Goal: Share content: Share content

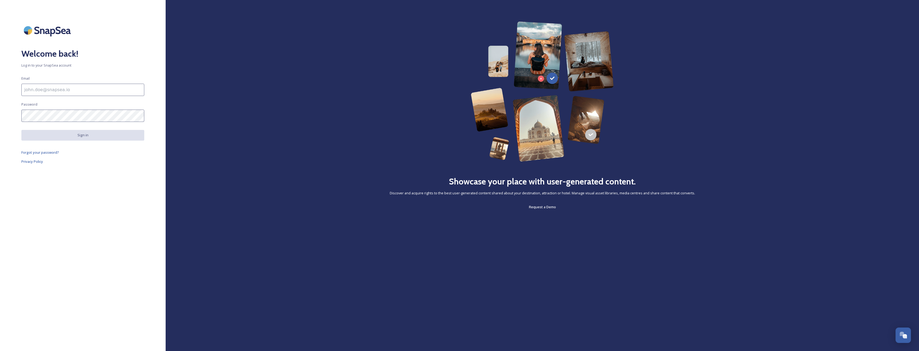
click at [81, 95] on input at bounding box center [82, 90] width 123 height 12
type input "[EMAIL_ADDRESS][DOMAIN_NAME]"
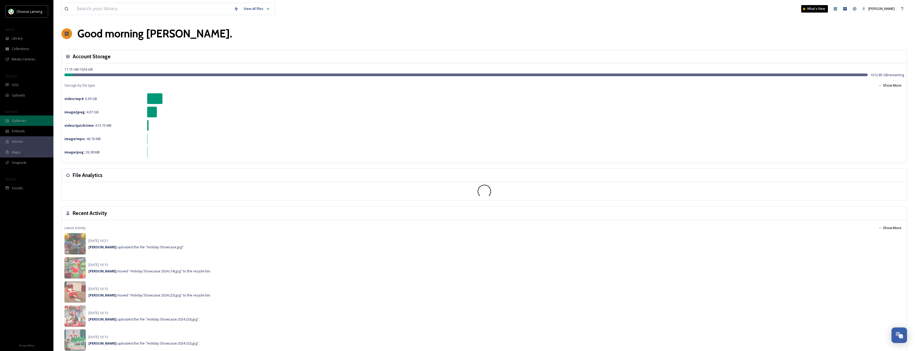
click at [25, 122] on span "Galleries" at bounding box center [19, 120] width 14 height 5
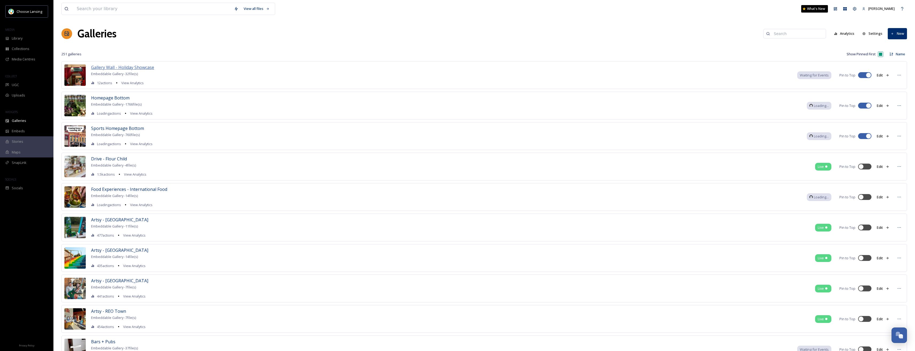
click at [131, 68] on span "Gallery Wall - Holiday Showcase" at bounding box center [122, 67] width 63 height 6
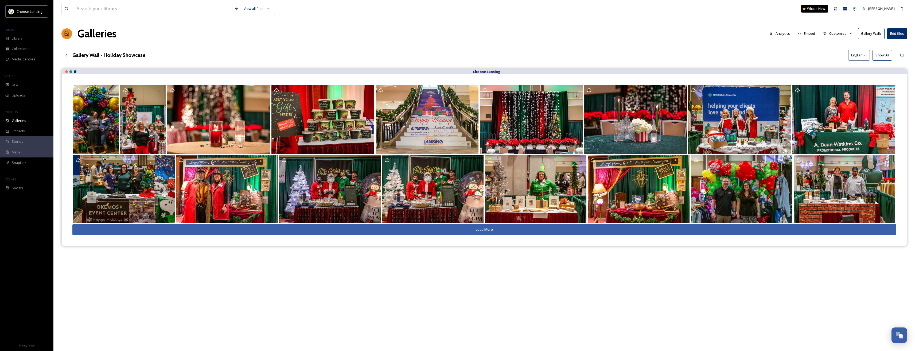
click at [873, 35] on button "Gallery Walls" at bounding box center [871, 33] width 26 height 11
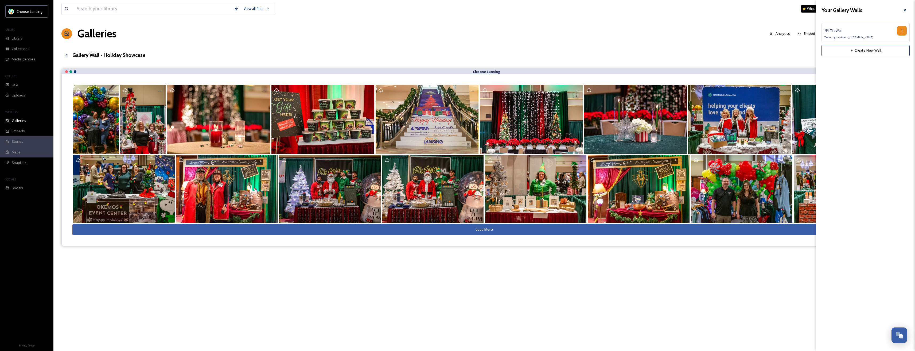
click at [901, 31] on icon at bounding box center [902, 31] width 4 height 4
click at [900, 56] on div "Copy Link" at bounding box center [895, 53] width 24 height 10
click at [890, 51] on span "Copy Link" at bounding box center [892, 52] width 15 height 5
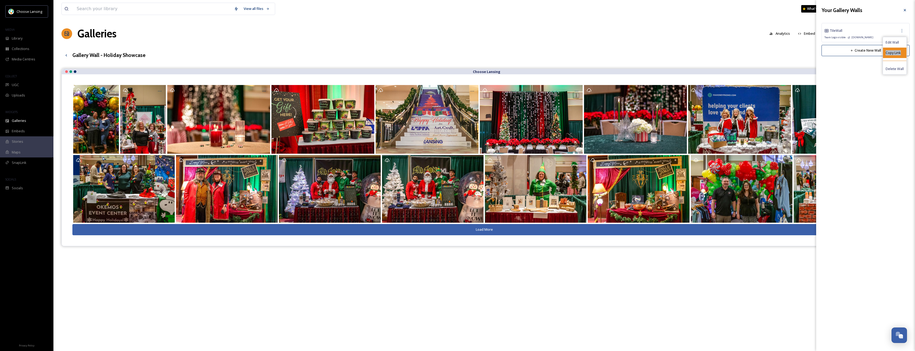
click at [890, 51] on span "Copy Link" at bounding box center [892, 52] width 15 height 5
click at [896, 43] on span "Edit Wall" at bounding box center [891, 42] width 13 height 5
checkbox input "true"
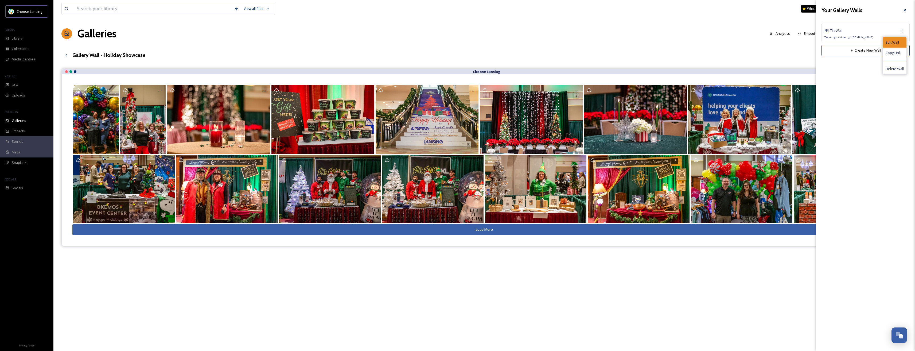
checkbox input "true"
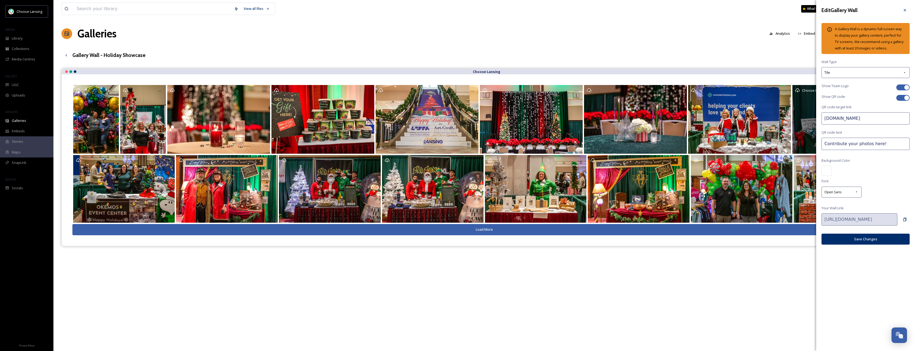
drag, startPoint x: 853, startPoint y: 118, endPoint x: 794, endPoint y: 116, distance: 58.8
click at [794, 116] on div "View all files What's New [PERSON_NAME] Galleries Analytics Embed Customise Gal…" at bounding box center [483, 213] width 861 height 427
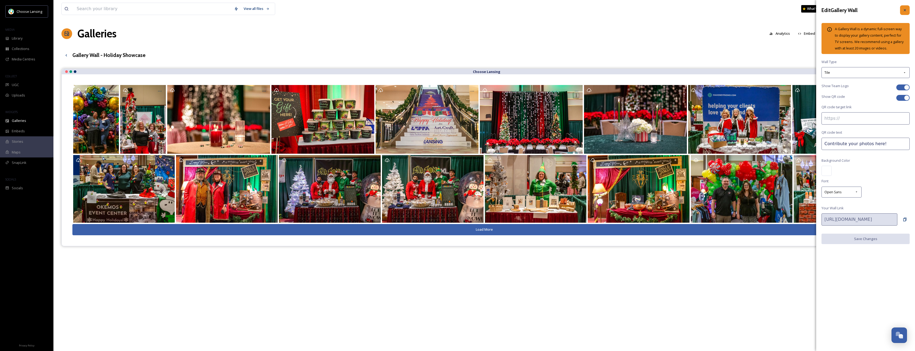
click at [903, 8] on icon at bounding box center [905, 10] width 4 height 4
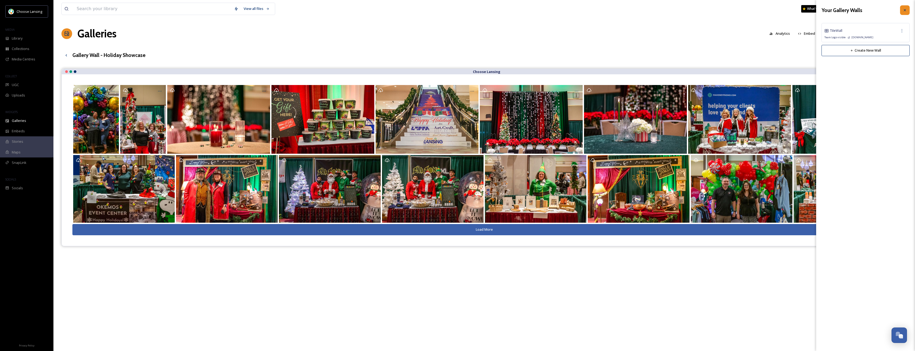
click at [907, 11] on icon at bounding box center [905, 10] width 4 height 4
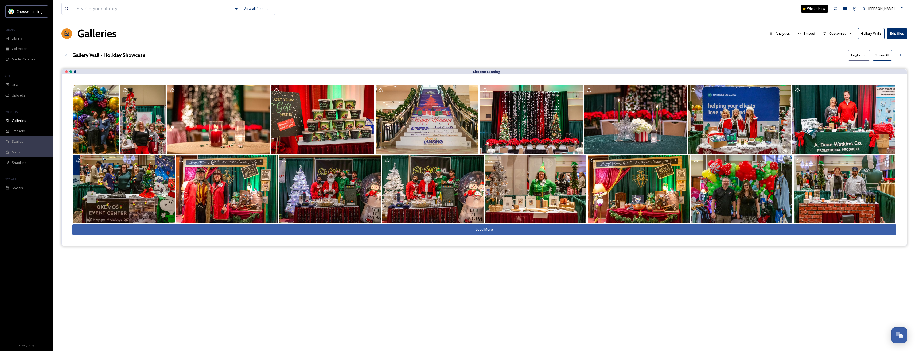
click at [873, 33] on button "Gallery Walls" at bounding box center [871, 33] width 26 height 11
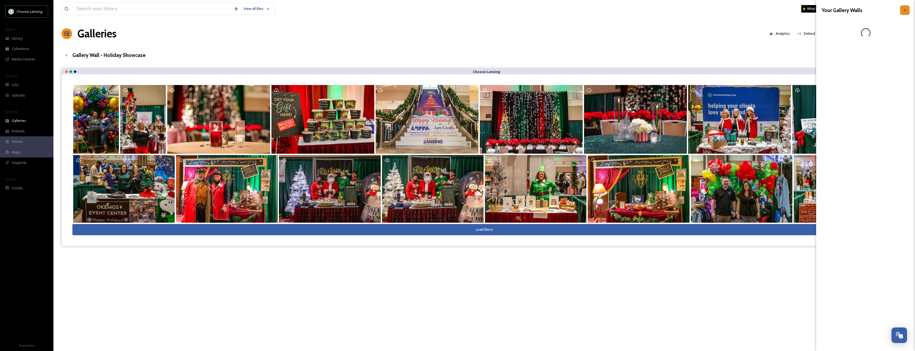
click at [903, 11] on icon at bounding box center [905, 10] width 4 height 4
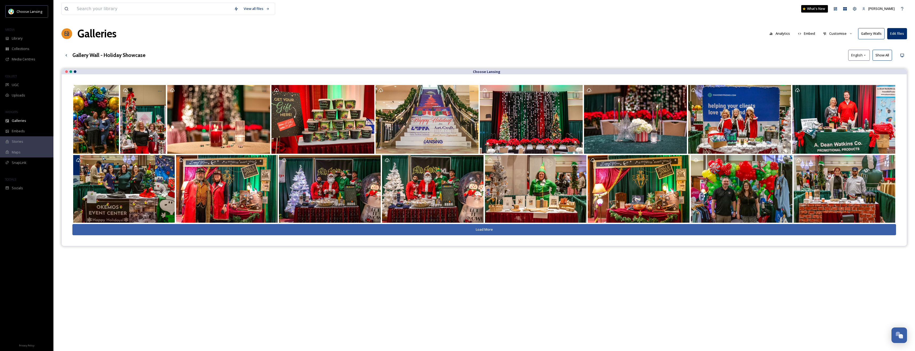
click at [807, 34] on button "Embed" at bounding box center [806, 33] width 23 height 10
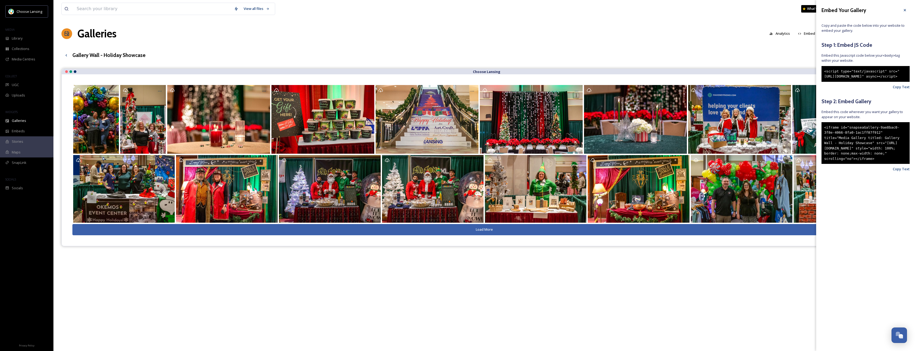
click at [904, 10] on icon at bounding box center [905, 10] width 4 height 4
